Goal: Download file/media

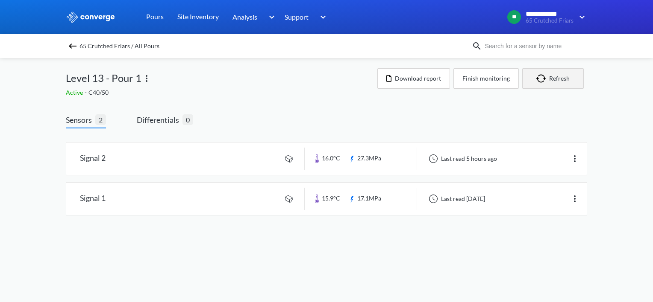
click at [550, 76] on button "Refresh" at bounding box center [553, 78] width 62 height 21
click at [567, 78] on button "Refresh" at bounding box center [553, 78] width 62 height 21
click at [425, 80] on button "Download report" at bounding box center [413, 78] width 73 height 21
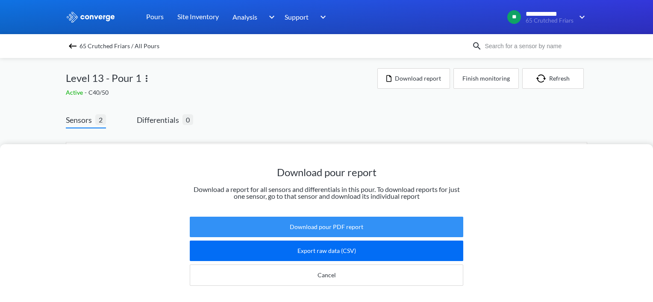
click at [319, 218] on button "Download pour PDF report" at bounding box center [326, 227] width 273 height 21
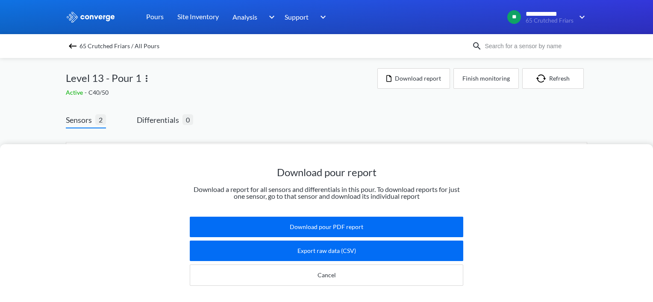
click at [280, 64] on div "Download pour report Download a report for all sensors and differentials in thi…" at bounding box center [326, 151] width 653 height 302
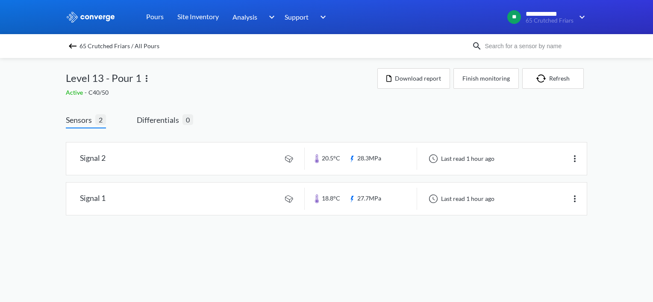
click at [73, 47] on img at bounding box center [72, 46] width 10 height 10
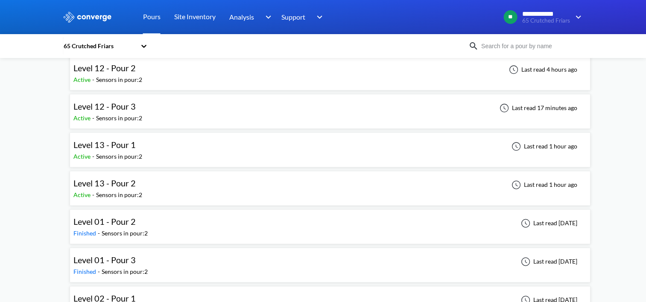
scroll to position [1068, 0]
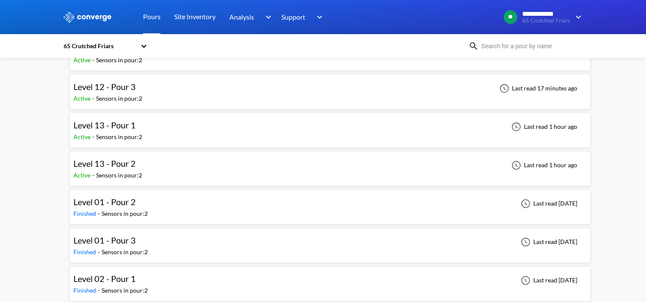
click at [162, 170] on div "Level 13 - Pour 2 Active - Sensors in pour: 2 Last read 1 hour ago" at bounding box center [329, 168] width 513 height 27
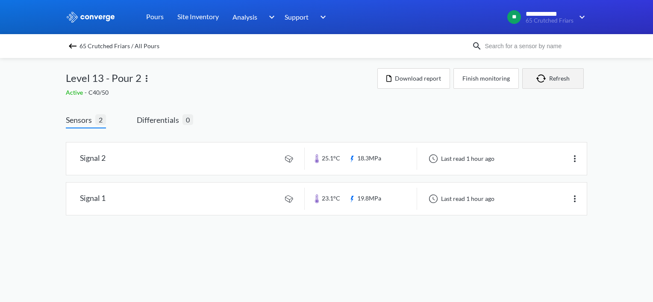
click at [553, 80] on button "Refresh" at bounding box center [553, 78] width 62 height 21
click at [551, 80] on button "Refresh" at bounding box center [553, 78] width 62 height 21
click at [427, 85] on button "Download report" at bounding box center [413, 78] width 73 height 21
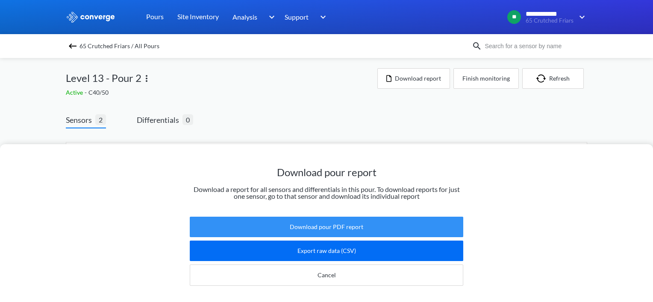
click at [319, 218] on button "Download pour PDF report" at bounding box center [326, 227] width 273 height 21
